Goal: Task Accomplishment & Management: Use online tool/utility

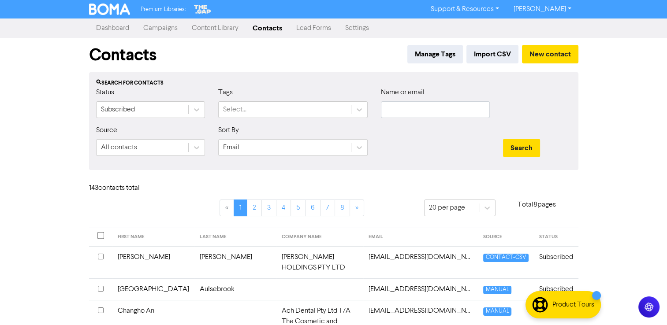
click at [167, 29] on link "Campaigns" at bounding box center [160, 28] width 48 height 18
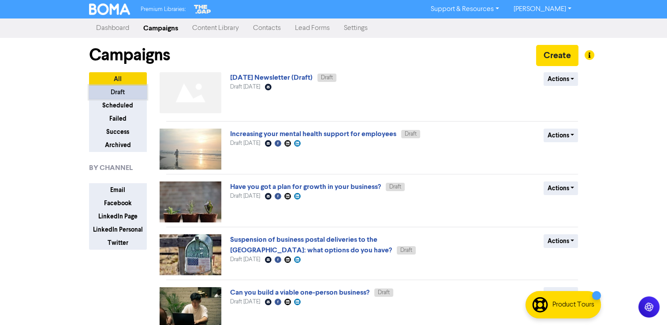
click at [119, 90] on button "Draft" at bounding box center [118, 92] width 58 height 14
click at [249, 78] on link "[DATE] Newsletter (Draft)" at bounding box center [271, 77] width 82 height 9
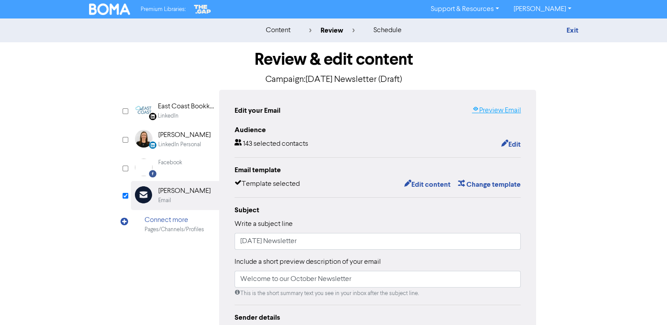
click at [508, 107] on link "Preview Email" at bounding box center [495, 110] width 49 height 11
